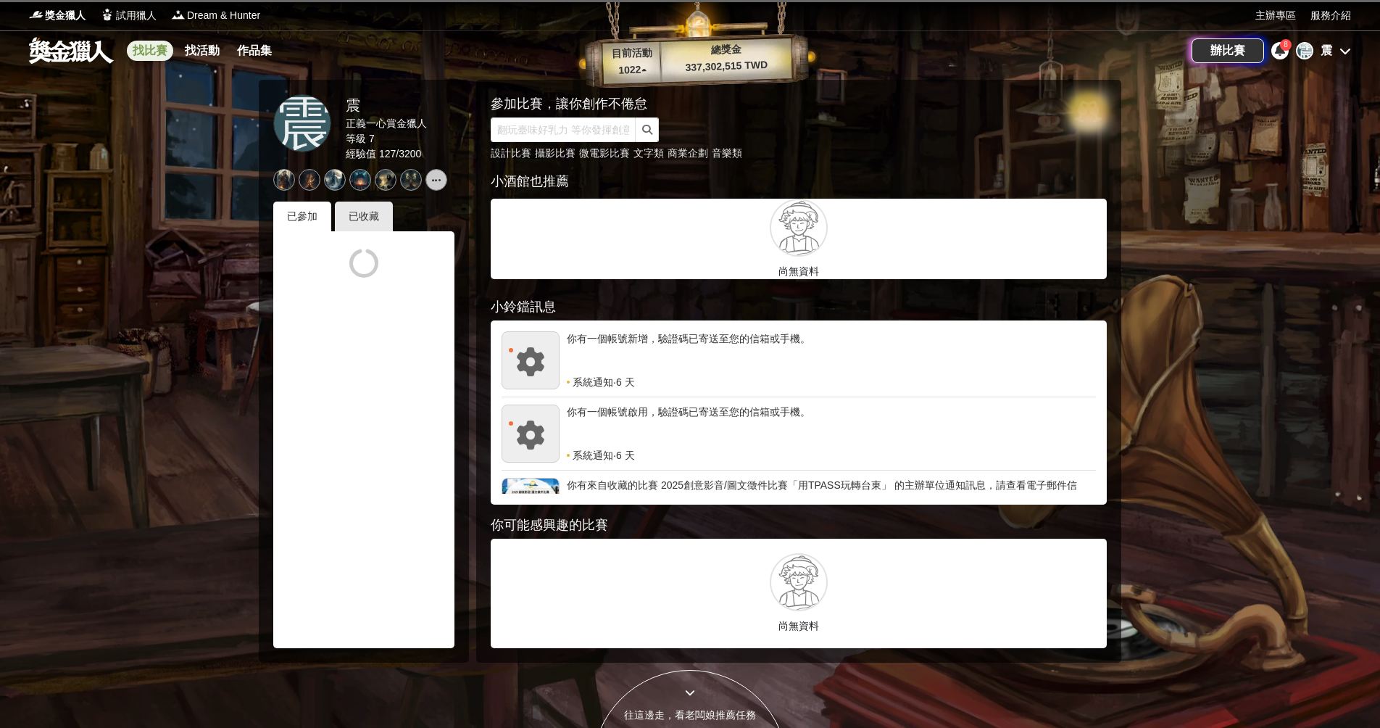
click at [153, 52] on link "找比賽" at bounding box center [150, 51] width 46 height 20
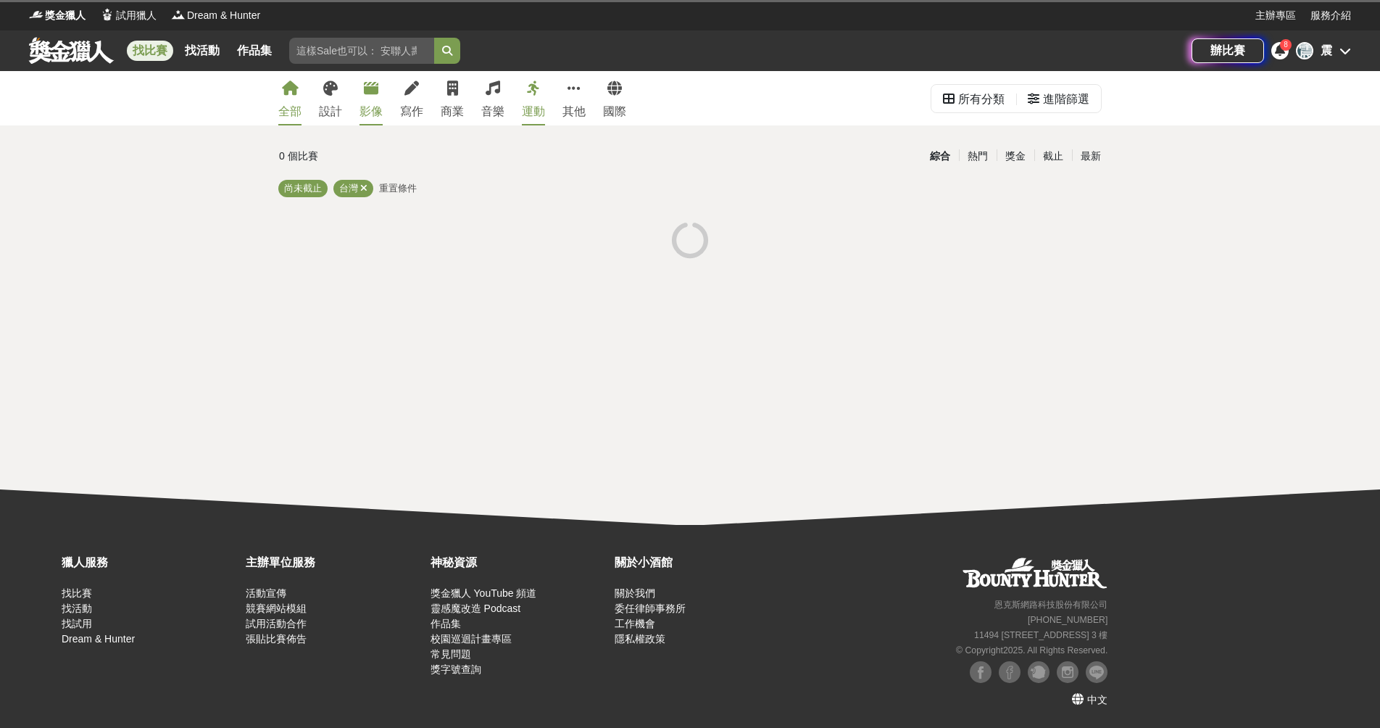
click at [378, 98] on link "影像" at bounding box center [371, 98] width 23 height 54
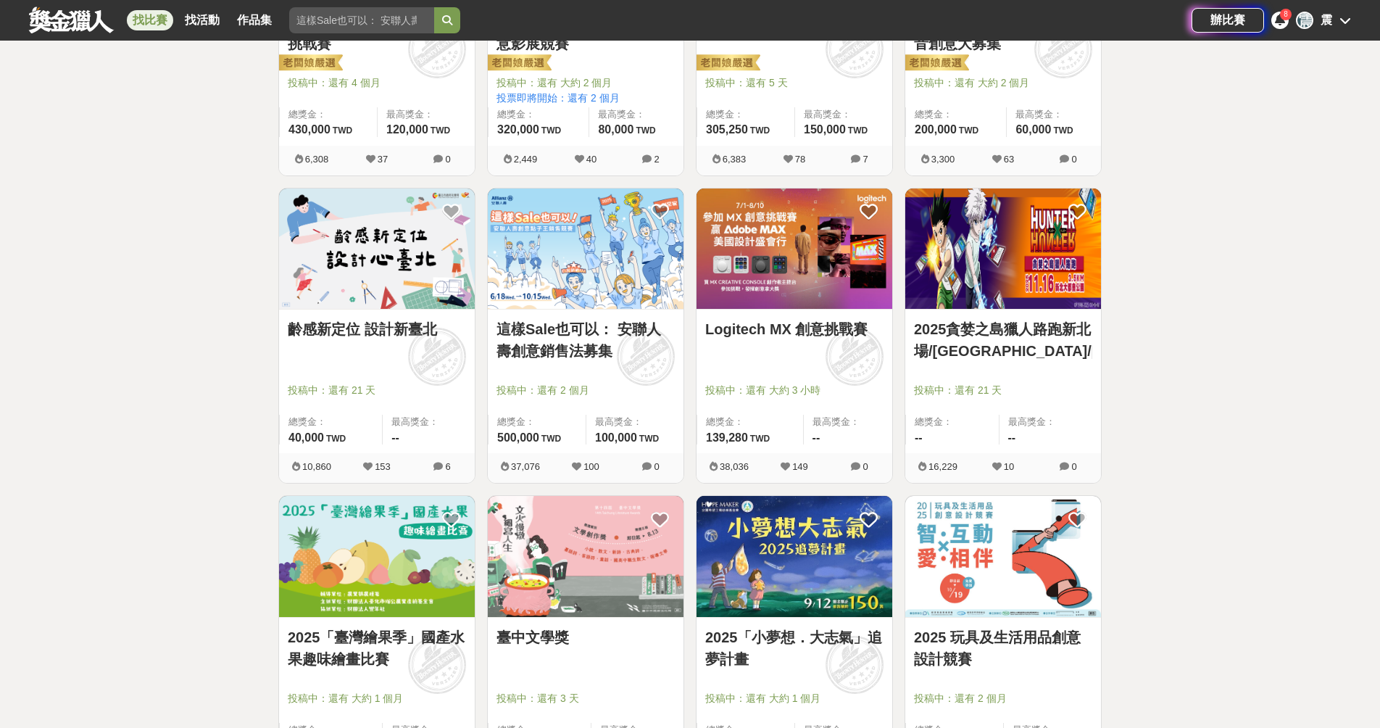
scroll to position [471, 0]
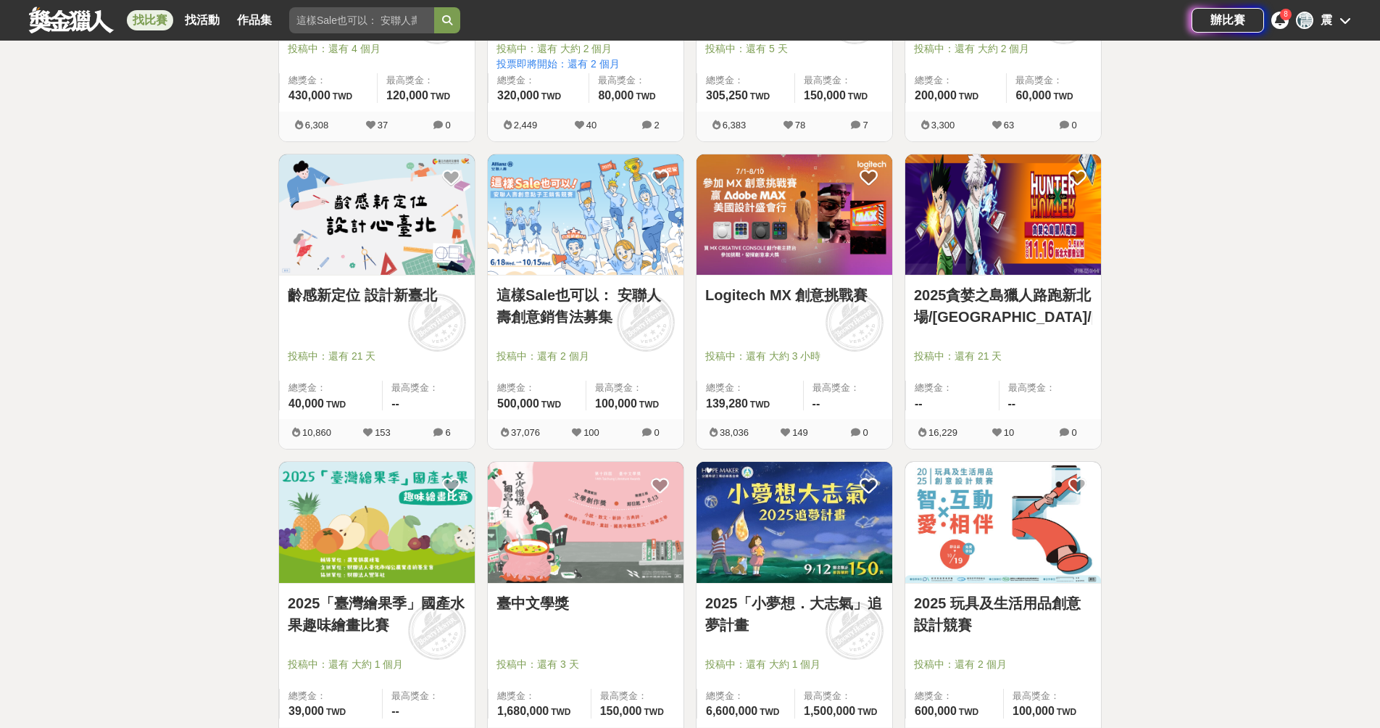
click at [439, 188] on img at bounding box center [377, 214] width 196 height 121
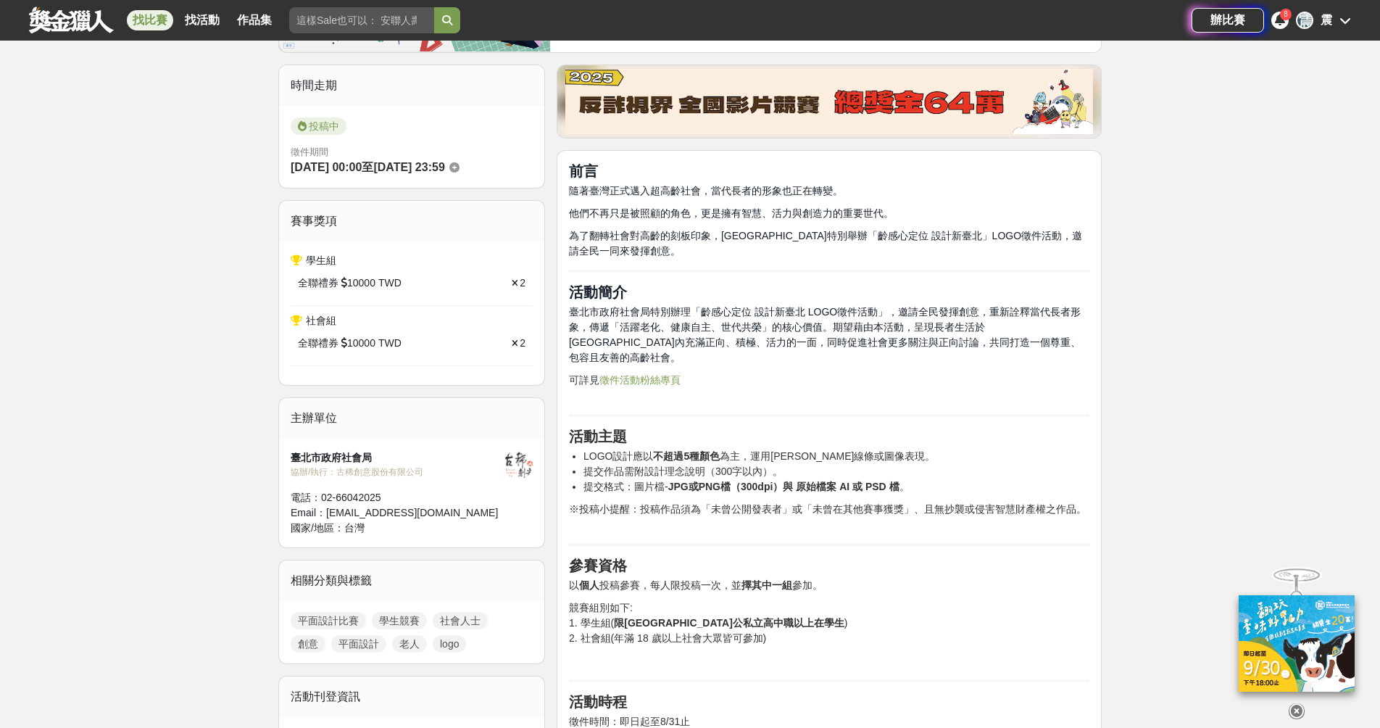
scroll to position [338, 0]
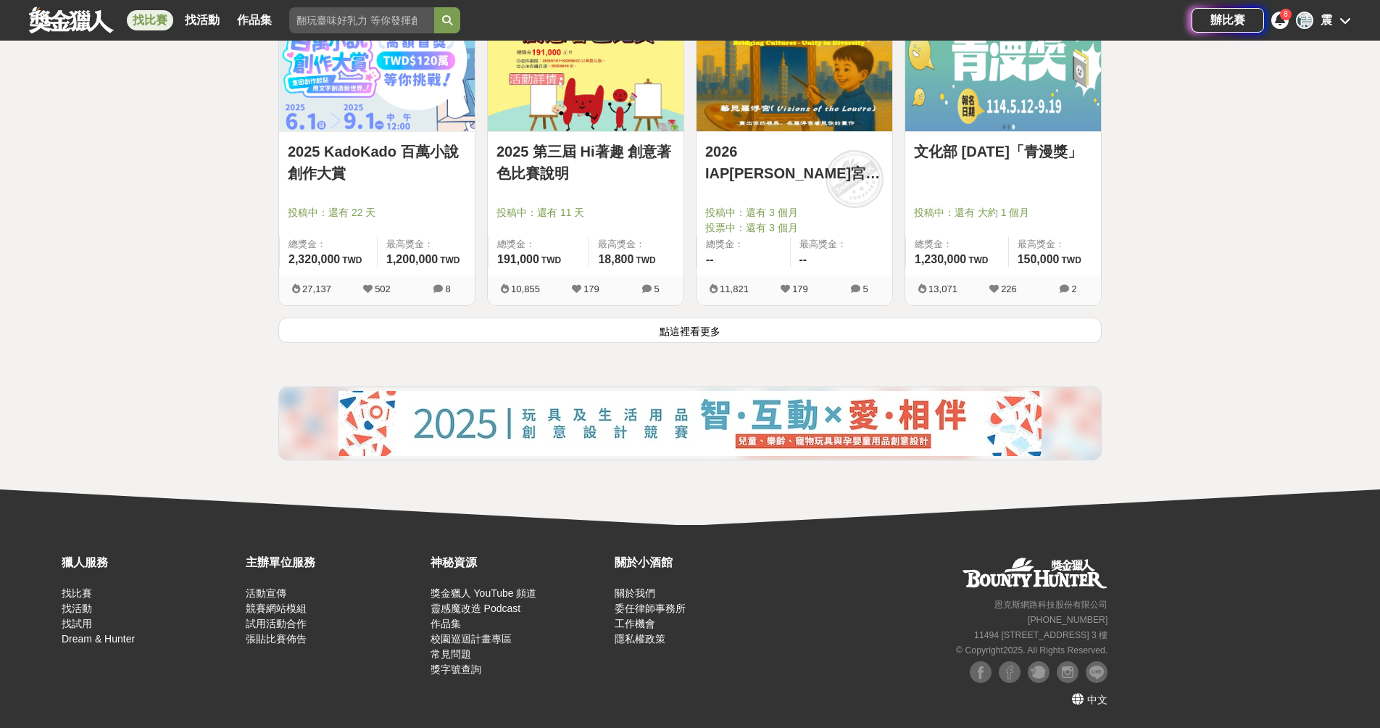
scroll to position [1846, 0]
click at [711, 330] on button "點這裡看更多" at bounding box center [689, 329] width 823 height 25
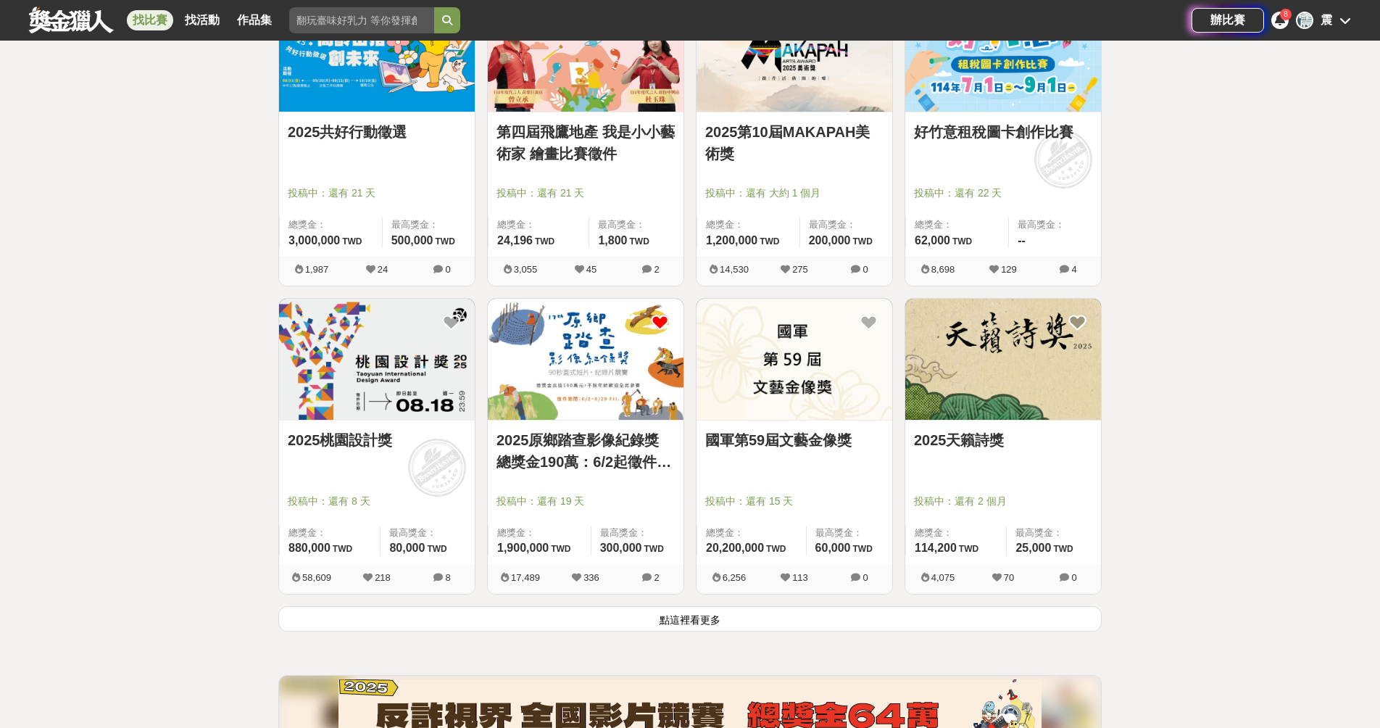
scroll to position [3406, 0]
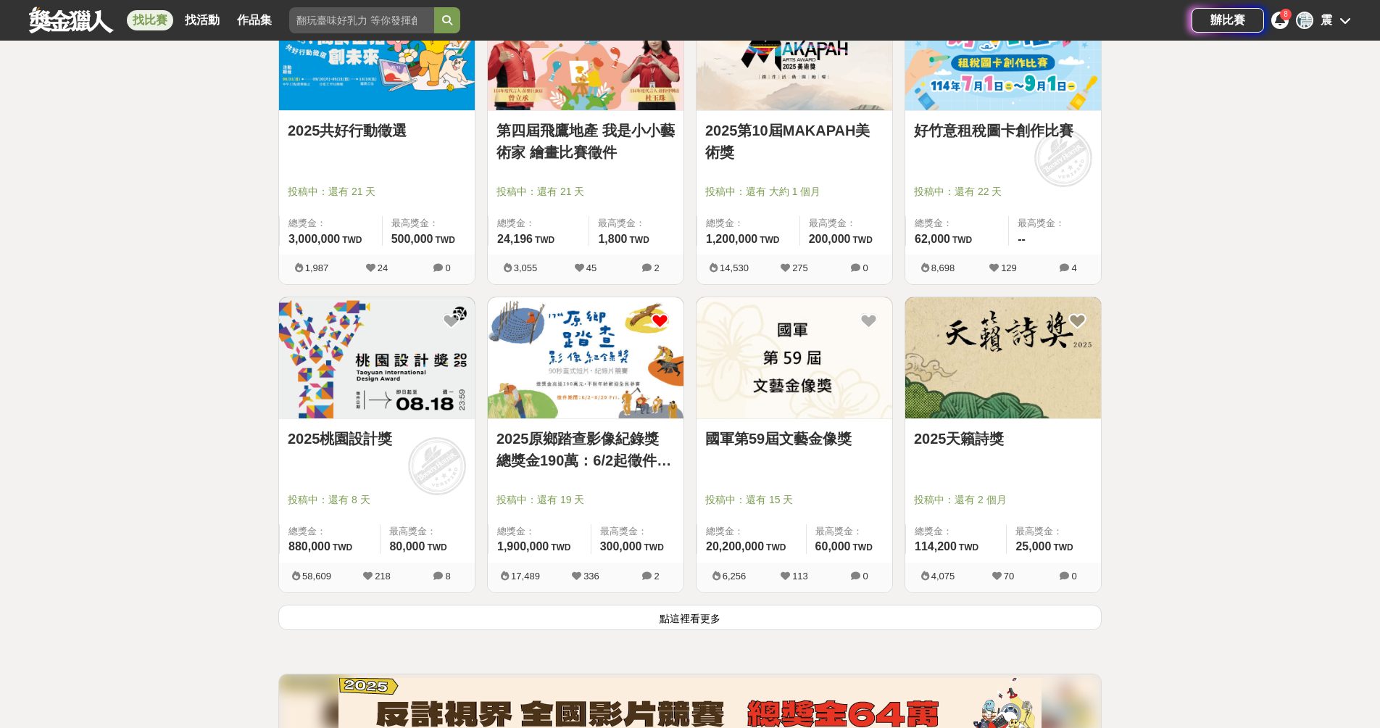
click at [820, 336] on img at bounding box center [795, 357] width 196 height 121
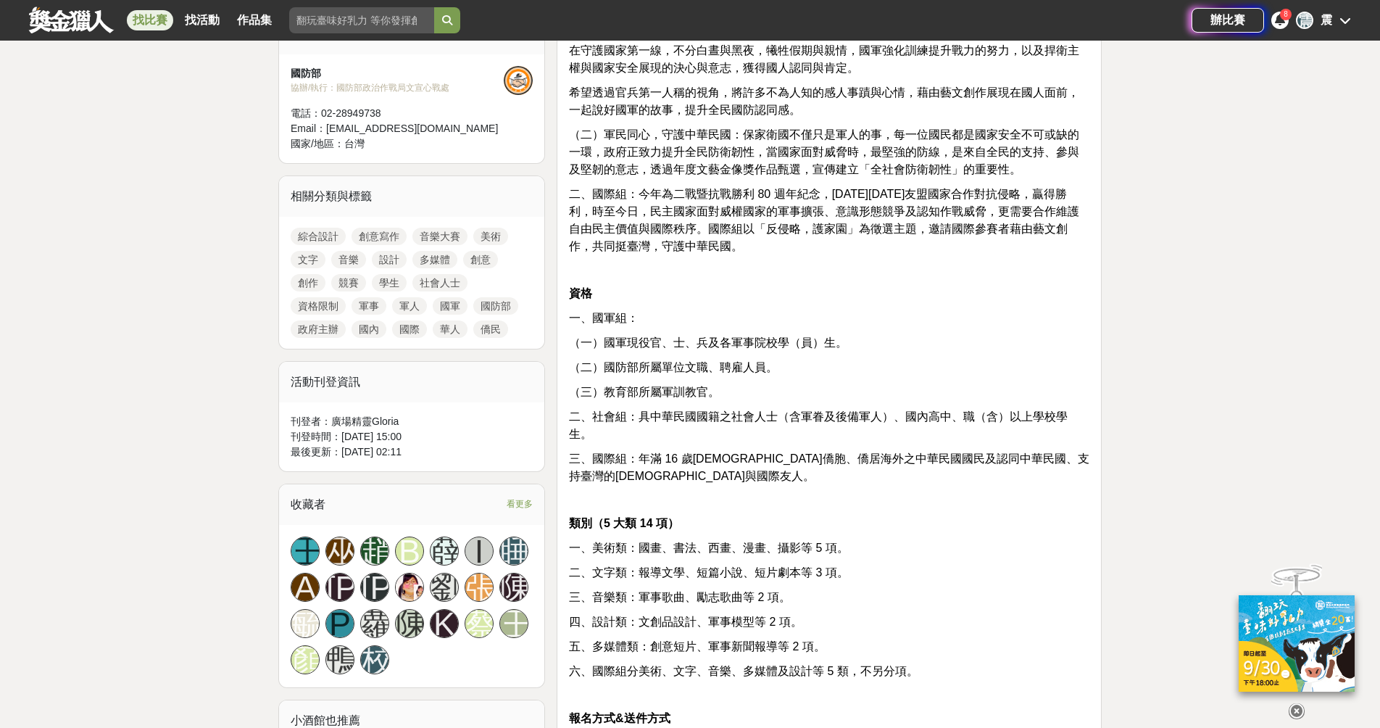
scroll to position [3406, 0]
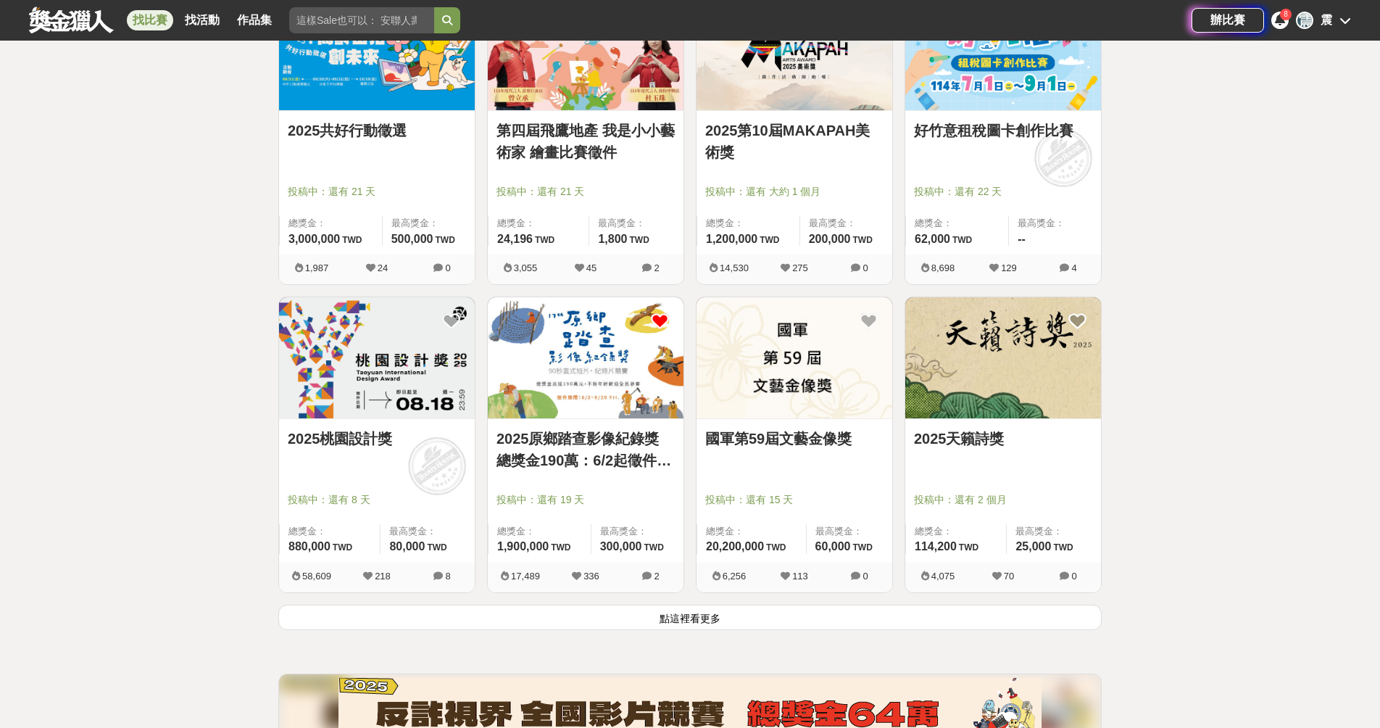
click at [705, 616] on button "點這裡看更多" at bounding box center [689, 616] width 823 height 25
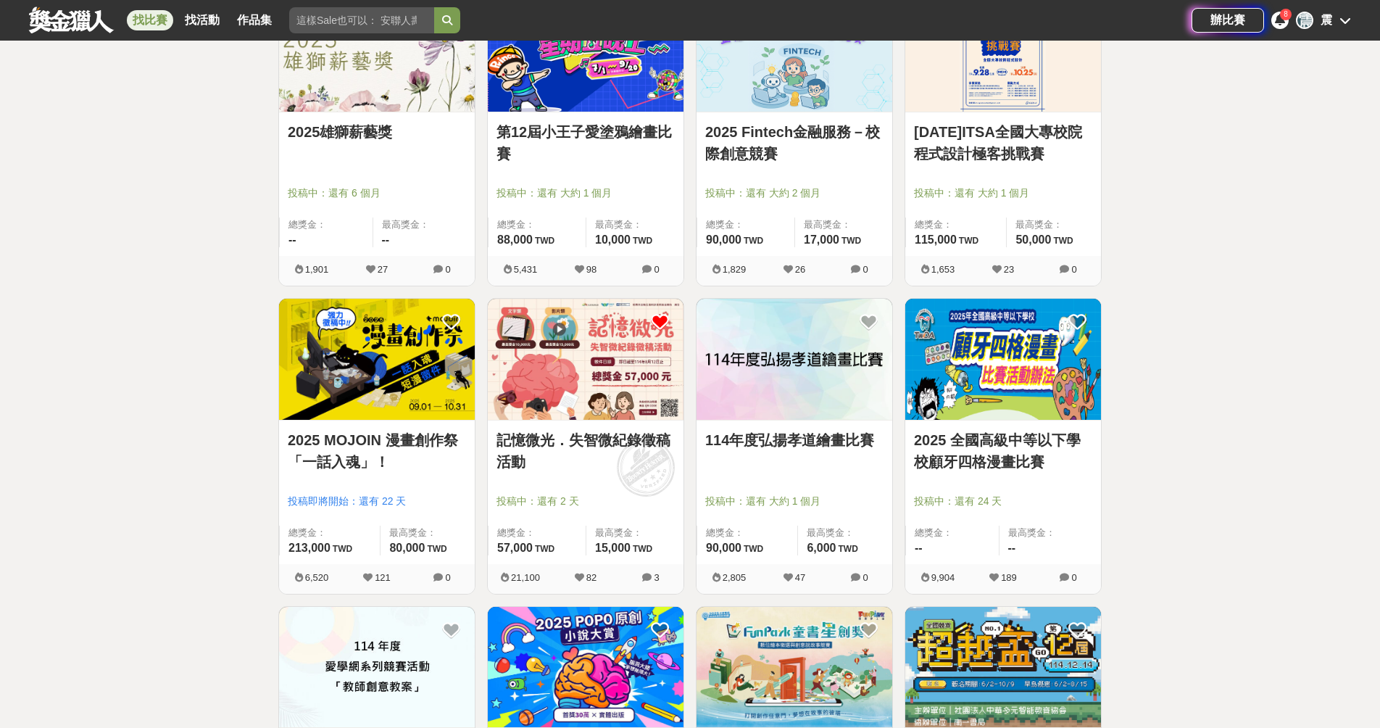
scroll to position [4329, 0]
click at [584, 381] on img at bounding box center [586, 358] width 196 height 121
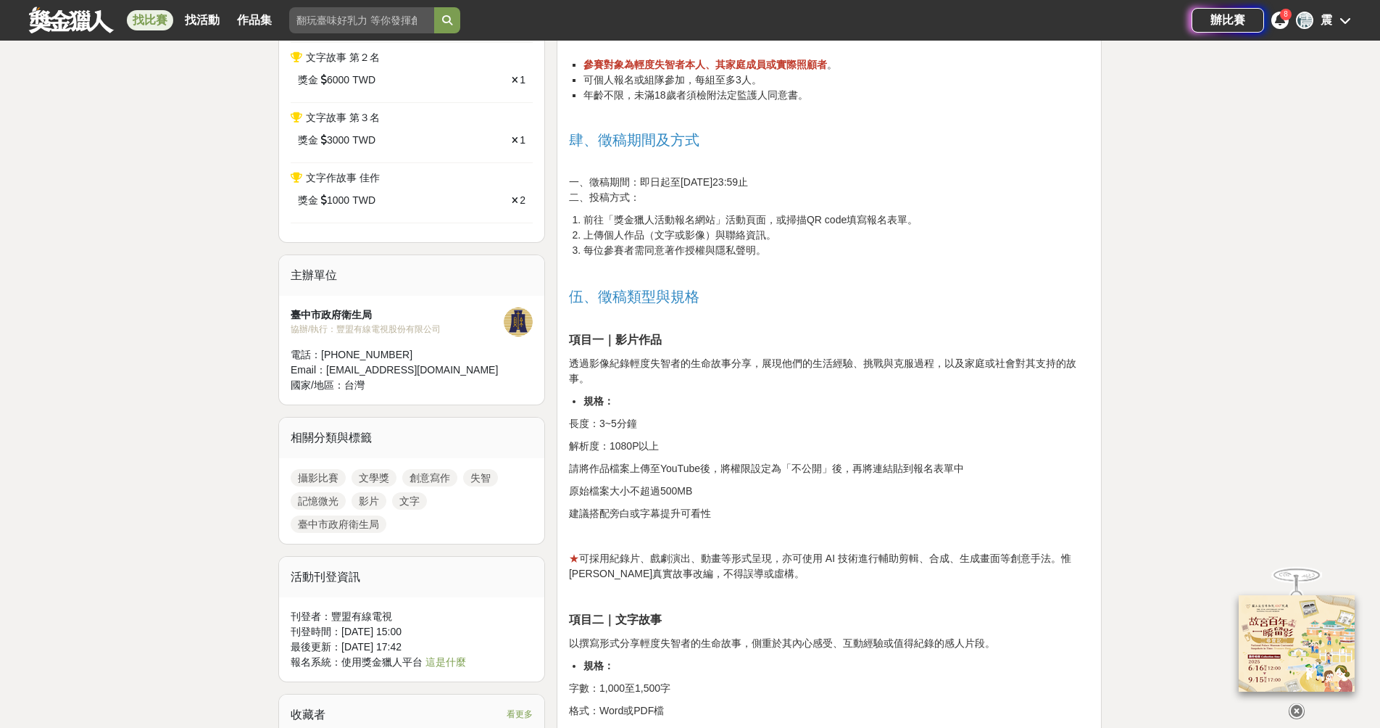
scroll to position [842, 0]
